Goal: Task Accomplishment & Management: Use online tool/utility

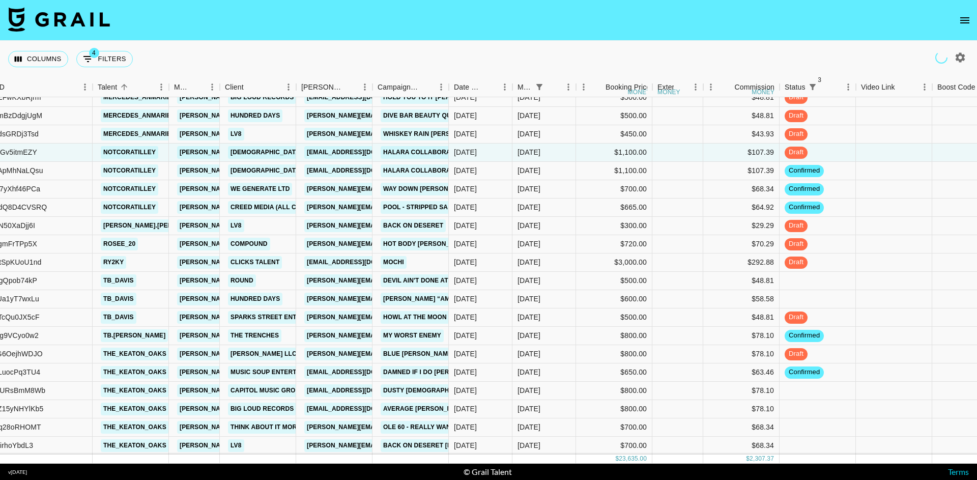
scroll to position [306, 119]
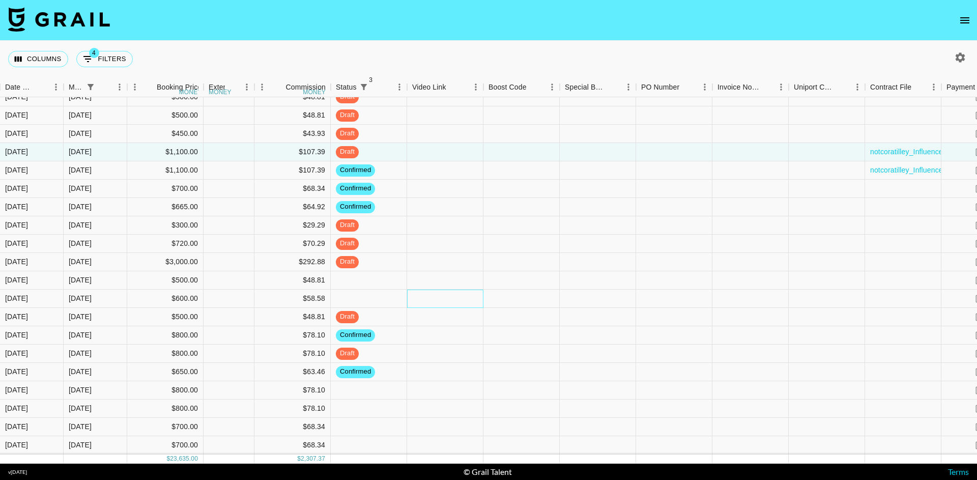
click at [472, 299] on div at bounding box center [445, 298] width 76 height 18
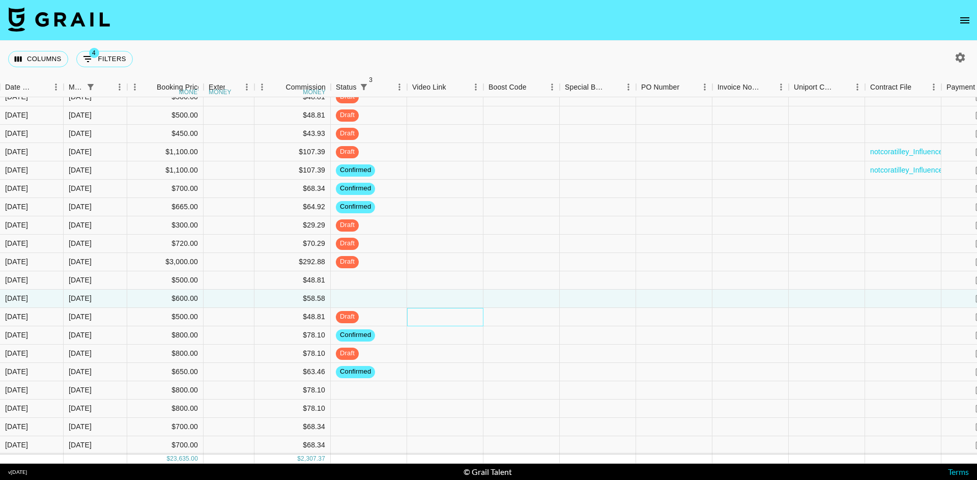
click at [466, 312] on div at bounding box center [445, 317] width 76 height 18
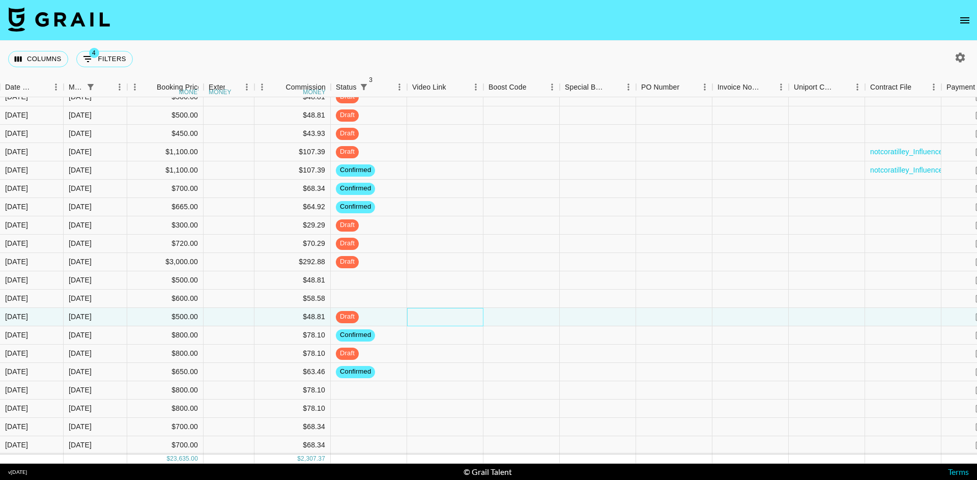
click at [466, 312] on div at bounding box center [445, 317] width 76 height 18
type input "[URL][DOMAIN_NAME]"
click at [521, 314] on div at bounding box center [521, 317] width 76 height 18
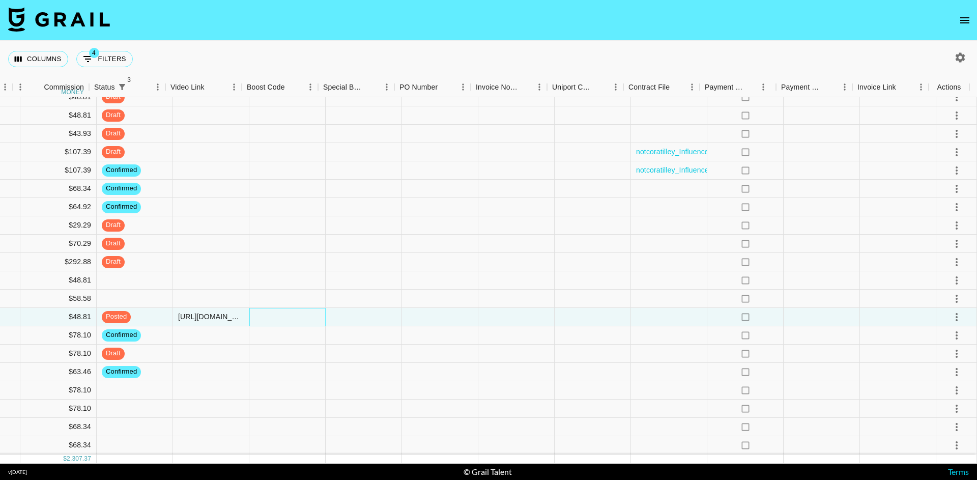
scroll to position [306, 809]
click at [950, 311] on icon "select merge strategy" at bounding box center [956, 317] width 12 height 12
click at [934, 405] on div "Approve" at bounding box center [934, 404] width 31 height 12
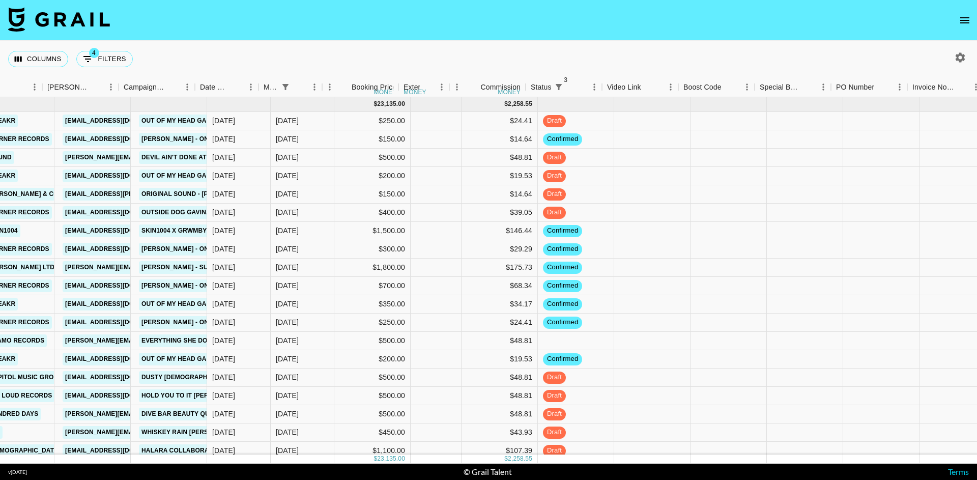
scroll to position [0, 471]
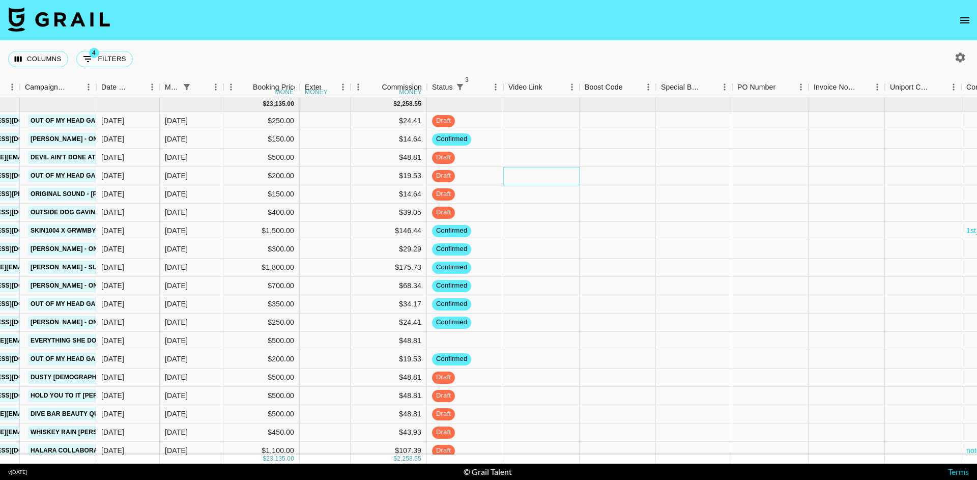
click at [561, 170] on div at bounding box center [541, 176] width 76 height 18
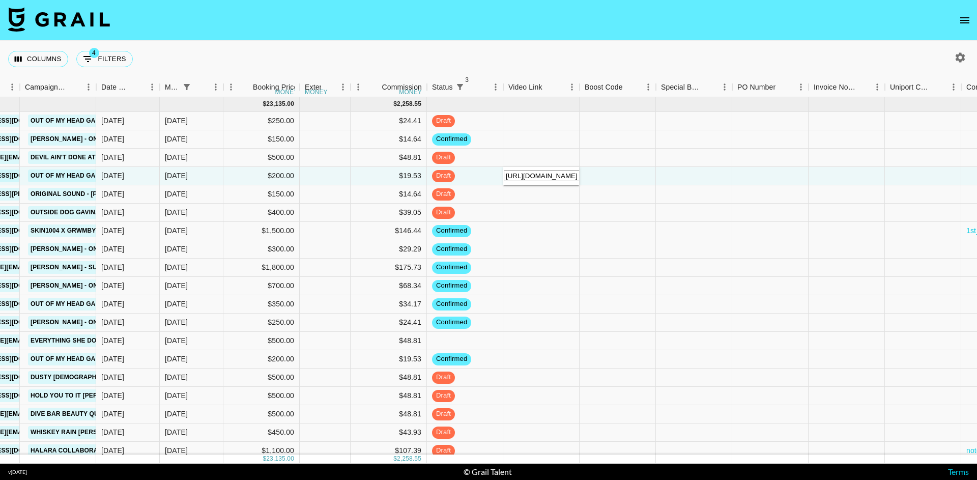
type input "[URL][DOMAIN_NAME]"
click at [618, 173] on div at bounding box center [617, 176] width 76 height 18
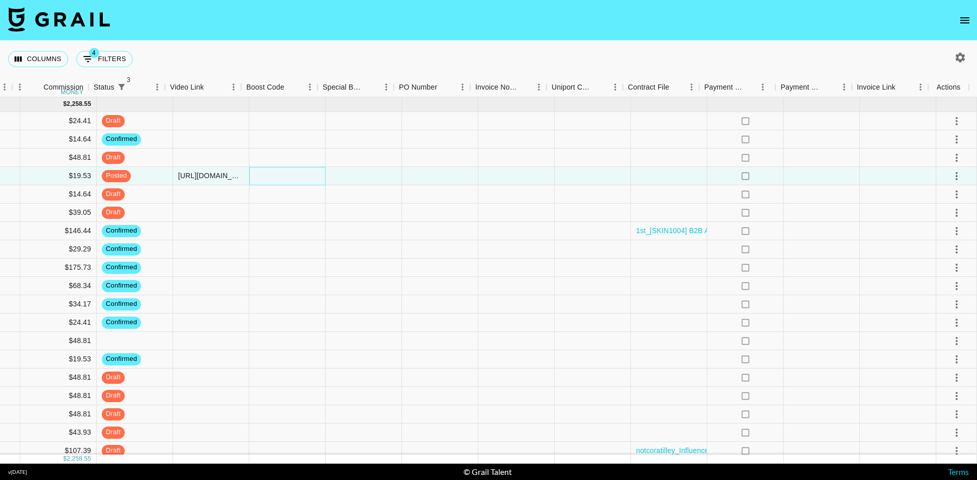
scroll to position [0, 809]
click at [950, 176] on icon "select merge strategy" at bounding box center [956, 176] width 12 height 12
click at [937, 265] on li "Approve" at bounding box center [944, 271] width 66 height 18
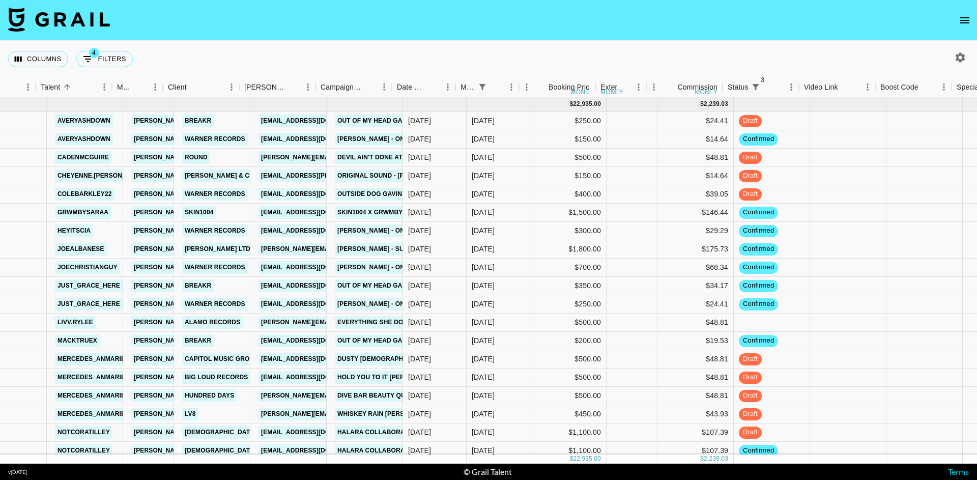
scroll to position [0, 163]
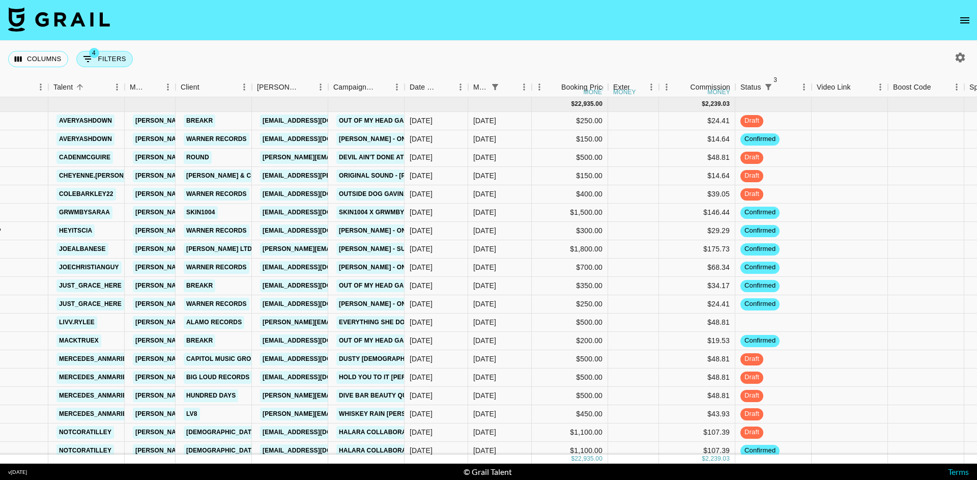
click at [122, 59] on button "4 Filters" at bounding box center [104, 59] width 56 height 16
select select "status"
select select "not"
select select "cancelled"
select select "status"
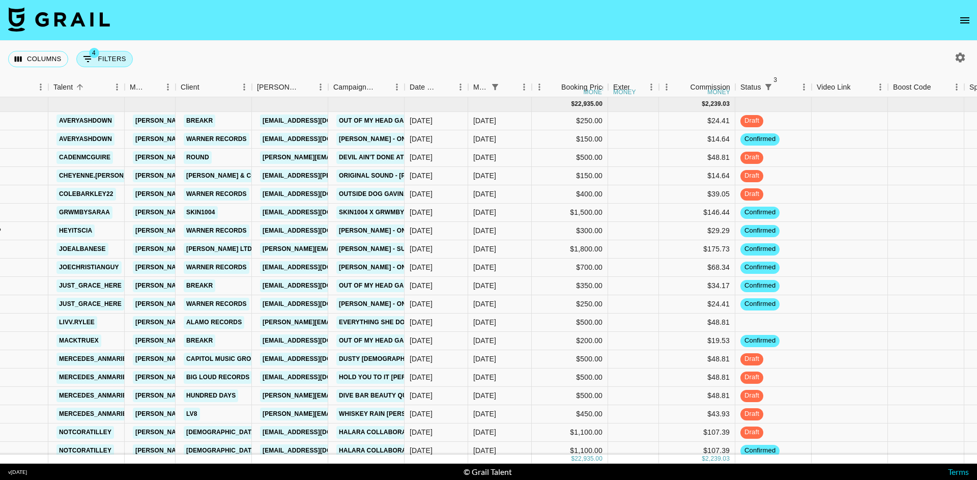
select select "not"
select select "declined"
select select "status"
select select "not"
select select "approved"
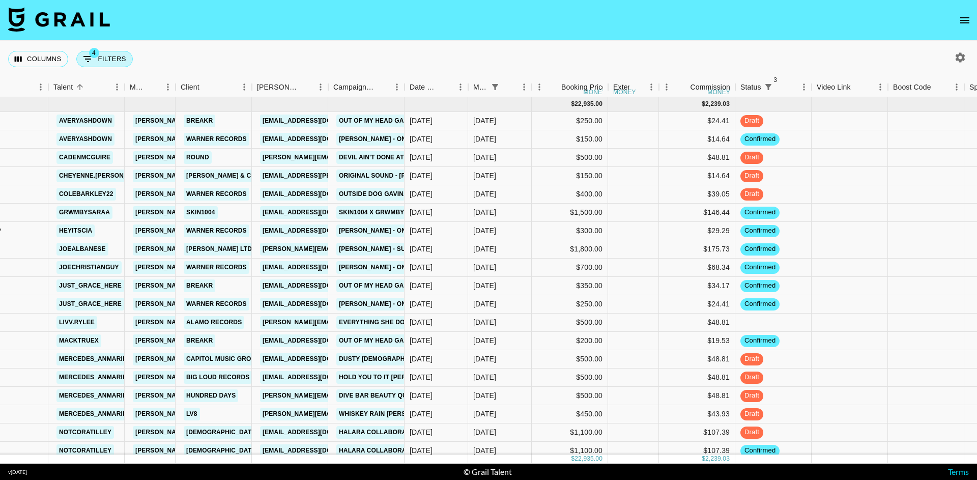
select select "monthDue2"
select select "[DATE]"
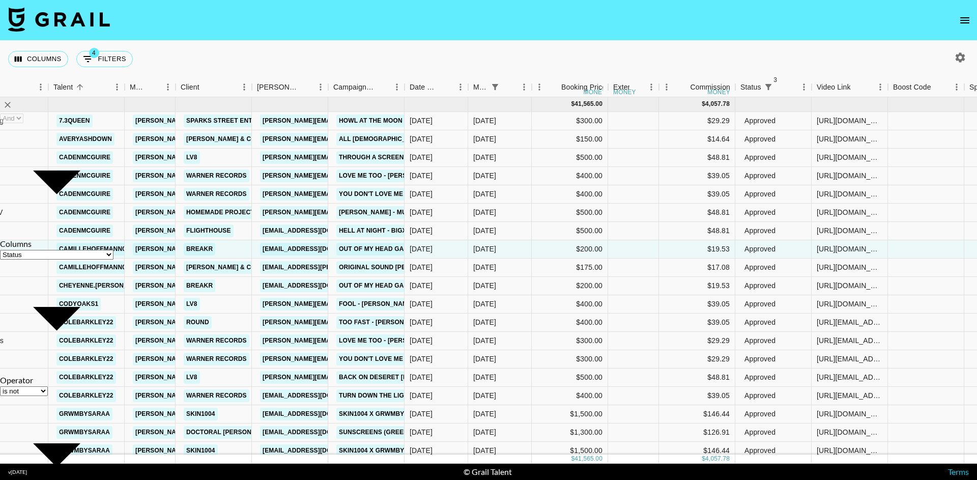
select select "not"
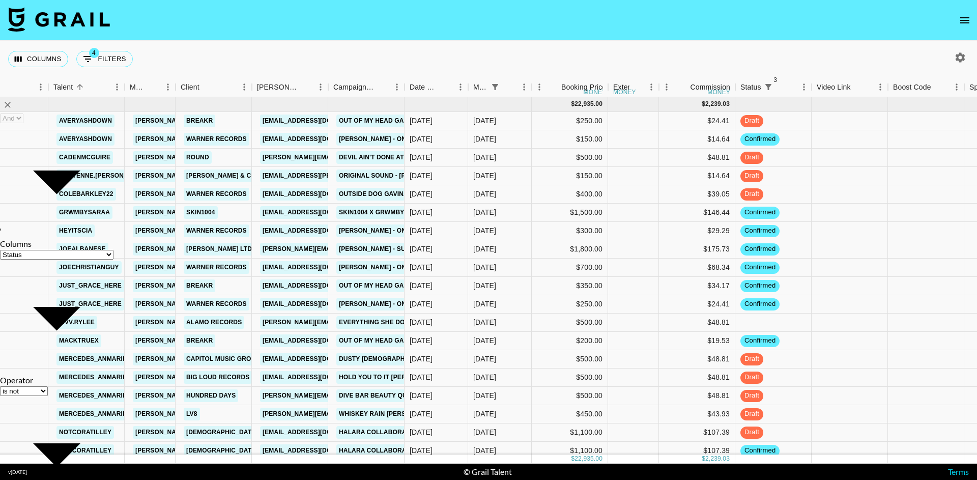
click at [226, 31] on nav at bounding box center [488, 20] width 977 height 41
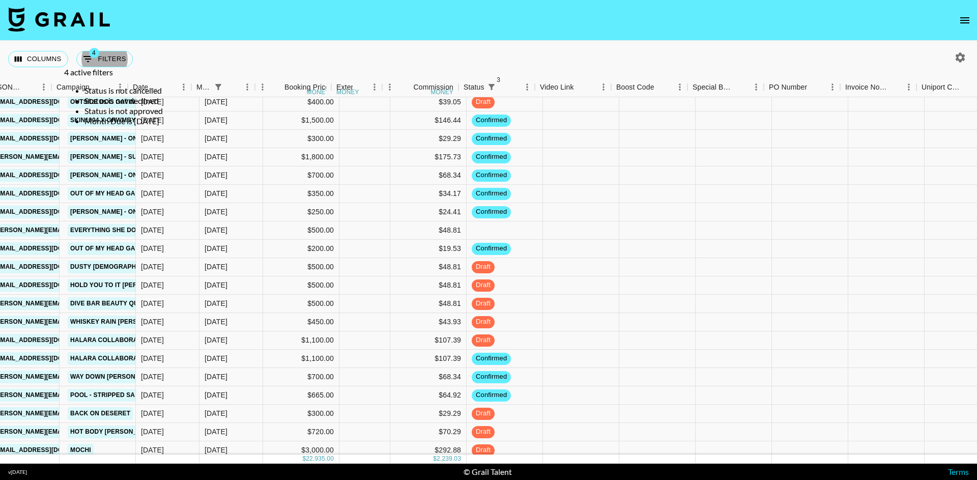
scroll to position [92, 446]
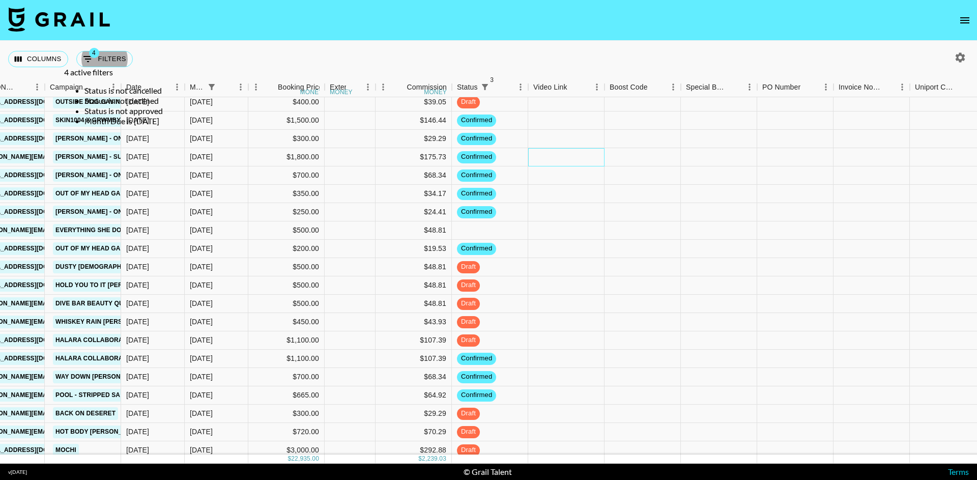
click at [565, 160] on div at bounding box center [566, 157] width 76 height 18
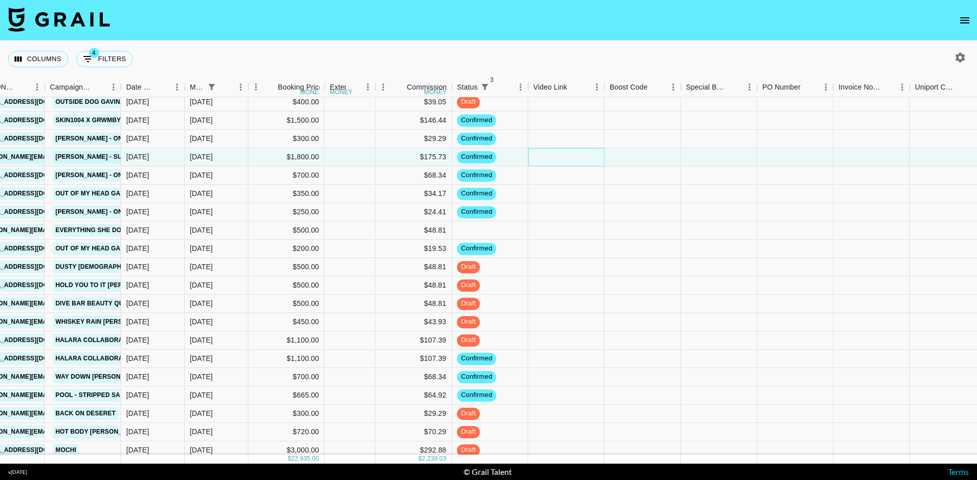
click at [565, 160] on div at bounding box center [566, 157] width 76 height 18
type input "[URL][DOMAIN_NAME]"
click at [641, 150] on div at bounding box center [642, 157] width 76 height 18
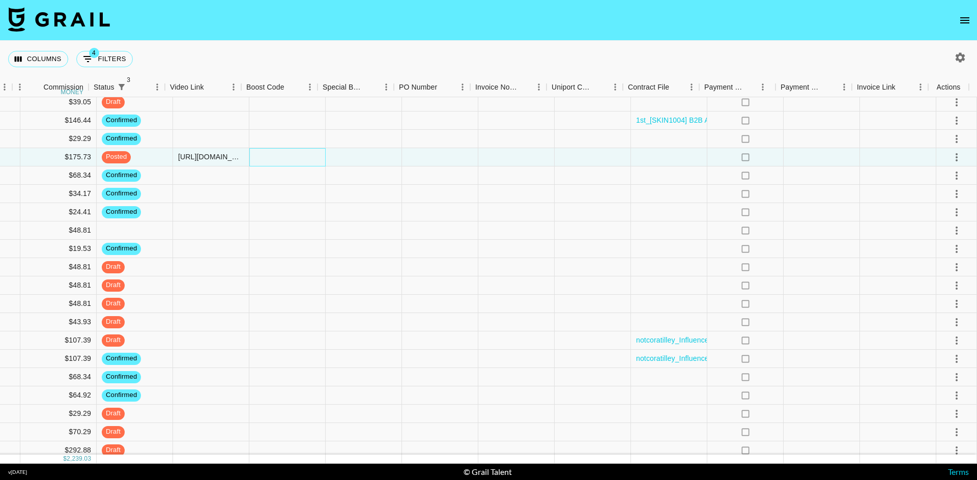
scroll to position [92, 809]
click at [961, 155] on div at bounding box center [956, 157] width 41 height 18
click at [950, 155] on icon "select merge strategy" at bounding box center [956, 157] width 12 height 12
click at [946, 253] on div "Approve" at bounding box center [934, 252] width 31 height 12
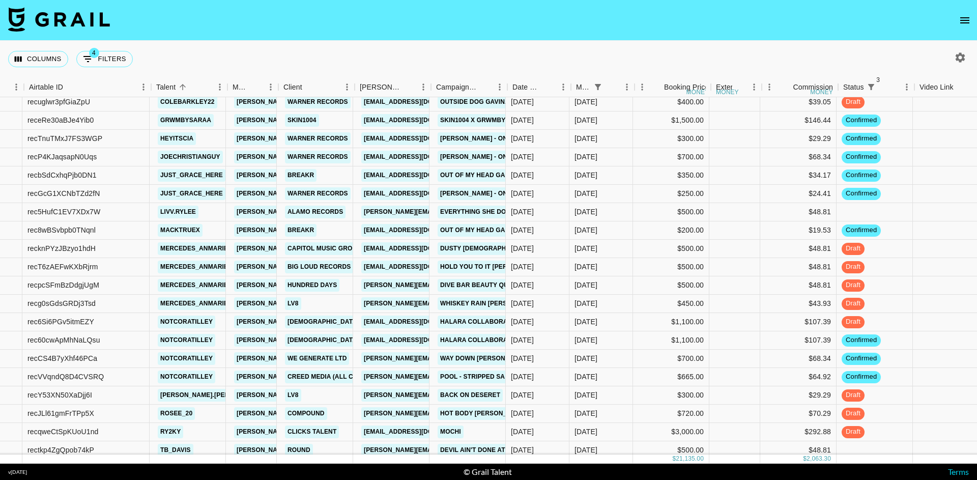
scroll to position [92, 52]
